Goal: Task Accomplishment & Management: Complete application form

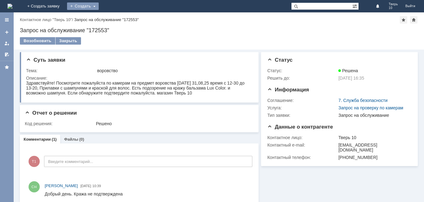
click at [99, 7] on div "Создать" at bounding box center [83, 5] width 32 height 7
click at [115, 20] on link "Заявка" at bounding box center [91, 18] width 47 height 7
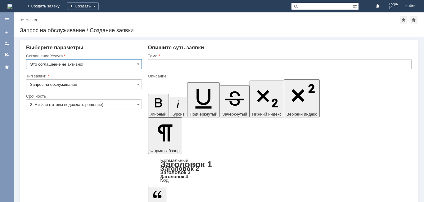
click at [103, 66] on input "Это соглашение не активно!" at bounding box center [84, 64] width 116 height 10
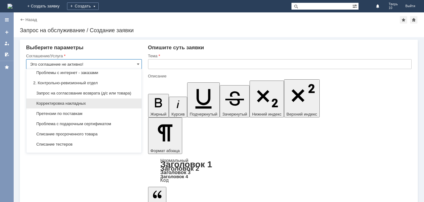
scroll to position [93, 0]
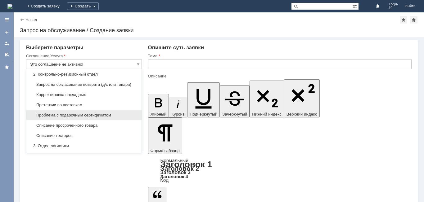
click at [112, 118] on span "Проблема с подарочным сертификатом" at bounding box center [84, 115] width 108 height 5
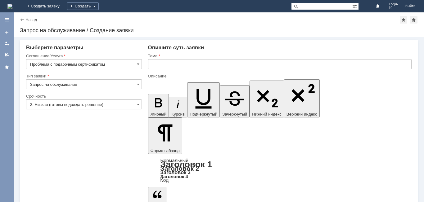
type input "Проблема с подарочным сертификатом"
click at [95, 84] on input "Запрос на обслуживание" at bounding box center [84, 84] width 116 height 10
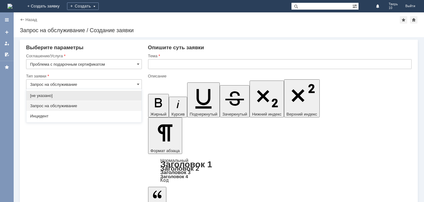
click at [95, 84] on input "Запрос на обслуживание" at bounding box center [84, 84] width 116 height 10
click at [133, 83] on input "Запрос на обслуживание" at bounding box center [84, 84] width 116 height 10
click at [139, 84] on span at bounding box center [138, 84] width 2 height 5
click at [138, 83] on span at bounding box center [138, 84] width 2 height 5
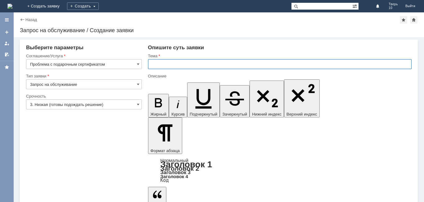
click at [165, 61] on input "text" at bounding box center [280, 64] width 264 height 10
type input "Запрос на обслуживание"
click at [168, 66] on input "Подаросный сертификат" at bounding box center [280, 64] width 264 height 10
type input "Подарочный сертификат"
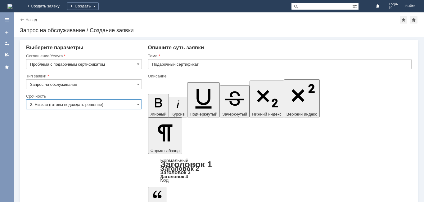
click at [105, 107] on input "3. Низкая (готовы подождать решение)" at bounding box center [84, 105] width 116 height 10
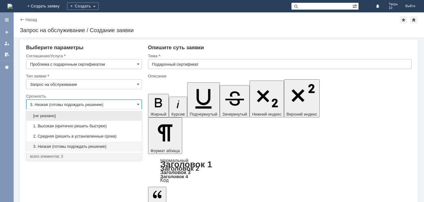
click at [95, 147] on span "3. Низкая (готовы подождать решение)" at bounding box center [84, 146] width 108 height 5
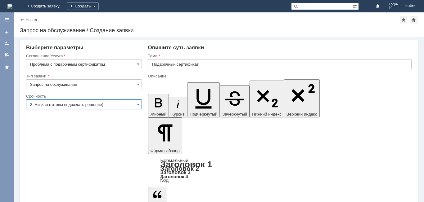
type input "3. Низкая (готовы подождать решение)"
